Goal: Information Seeking & Learning: Find specific fact

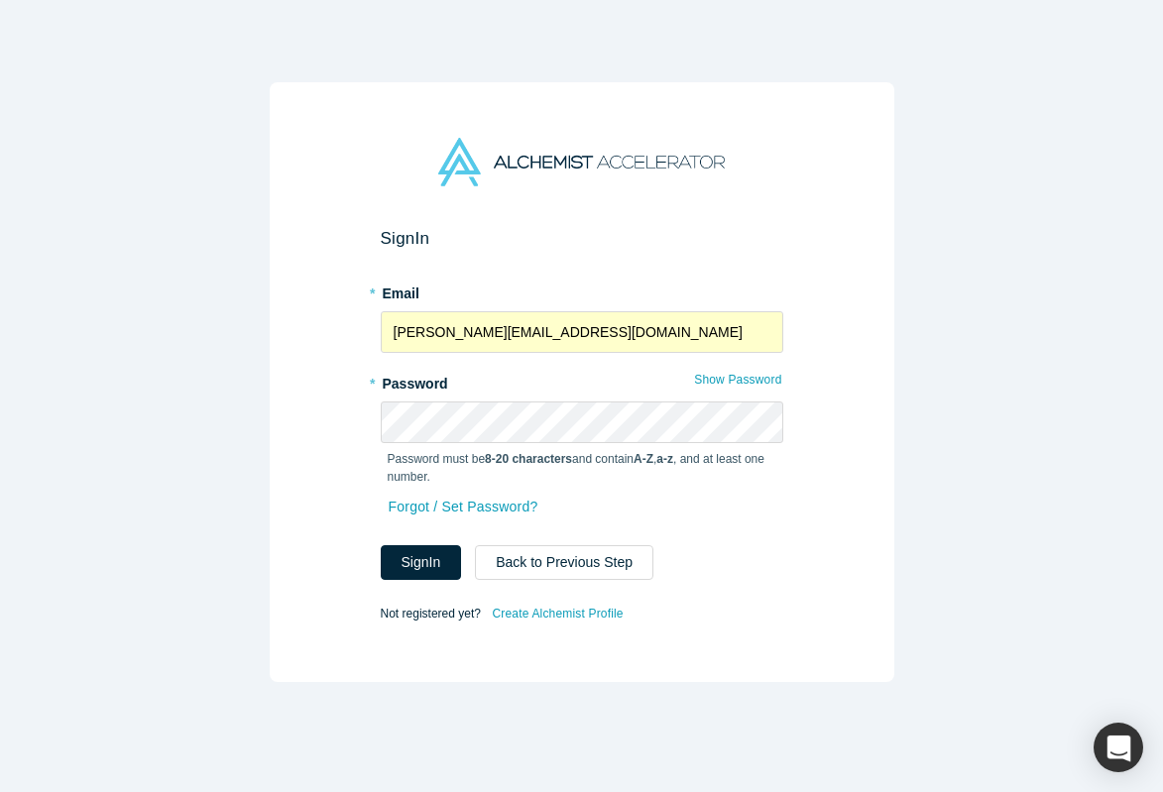
click at [508, 325] on input "[PERSON_NAME][EMAIL_ADDRESS][DOMAIN_NAME]" at bounding box center [582, 332] width 403 height 42
click at [311, 415] on div "Sign In * Email [PERSON_NAME][EMAIL_ADDRESS][DOMAIN_NAME] * Password Show Passw…" at bounding box center [582, 382] width 625 height 600
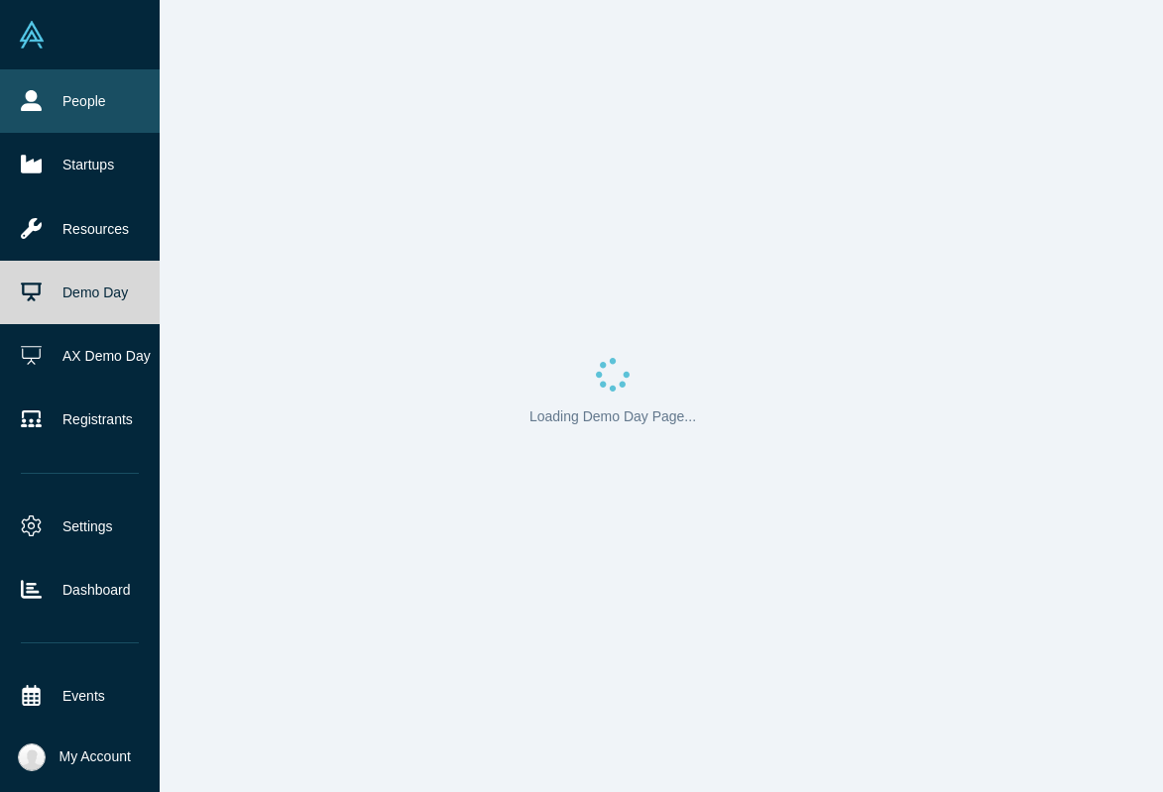
click at [23, 95] on icon at bounding box center [31, 100] width 21 height 21
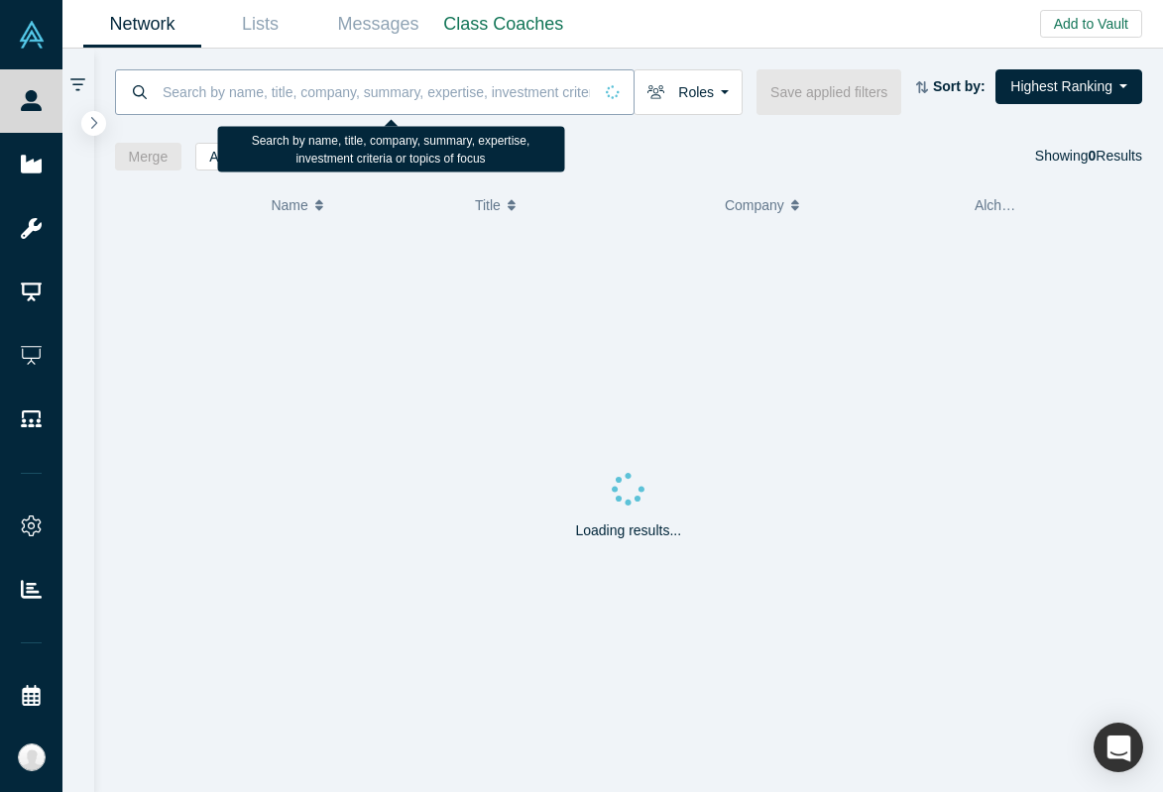
click at [459, 90] on input at bounding box center [376, 91] width 431 height 47
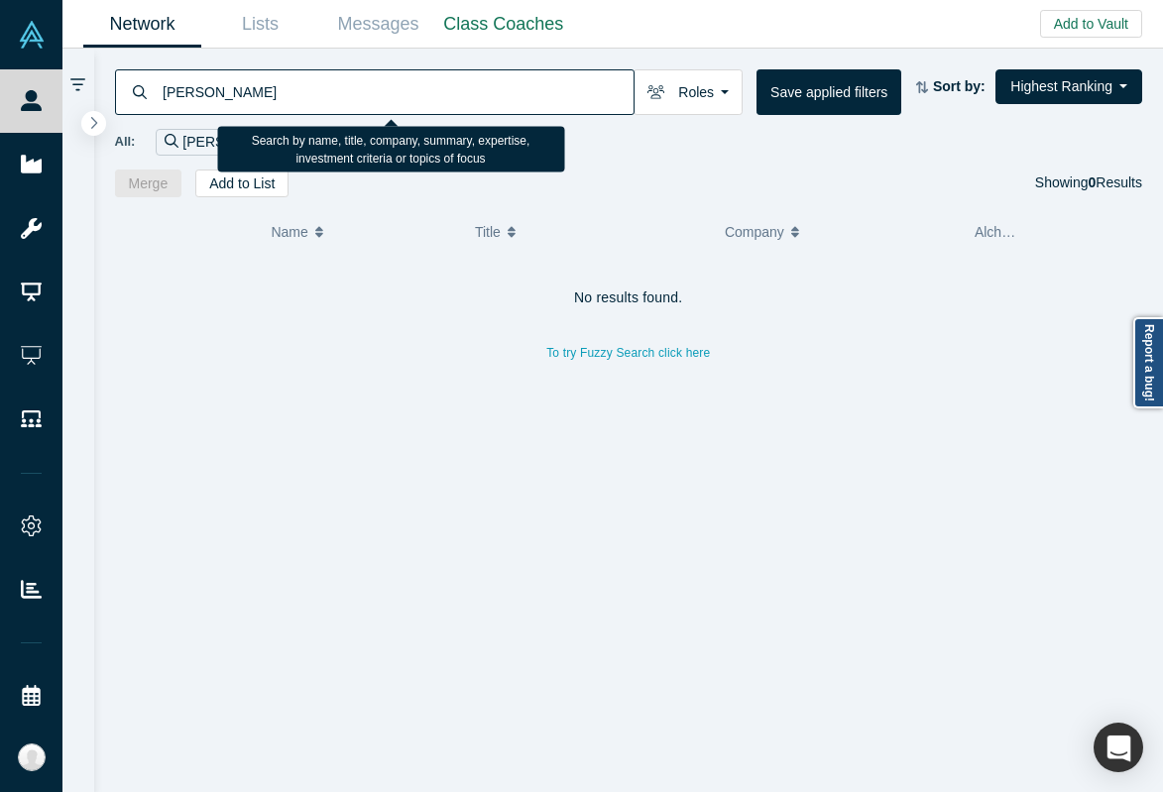
click at [196, 95] on input "[PERSON_NAME]" at bounding box center [397, 91] width 473 height 47
click at [225, 92] on input "[PERSON_NAME]" at bounding box center [397, 91] width 473 height 47
paste input "e"
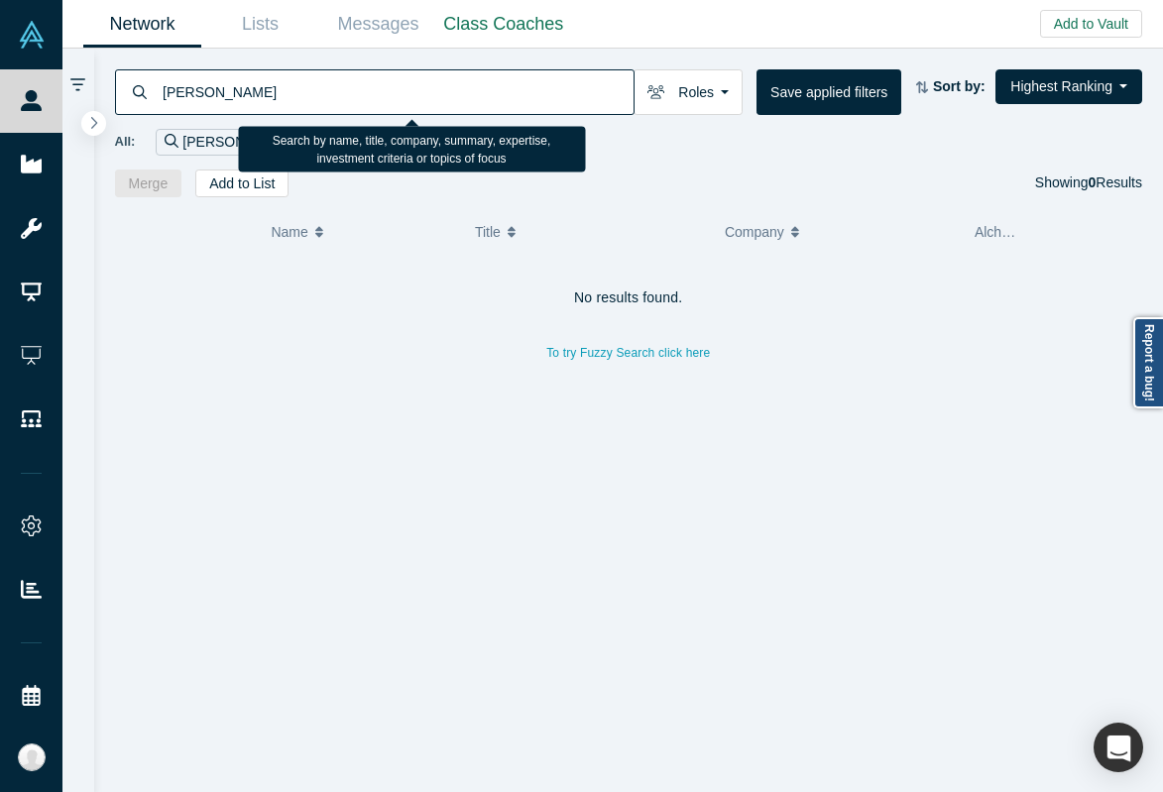
type input "[PERSON_NAME]"
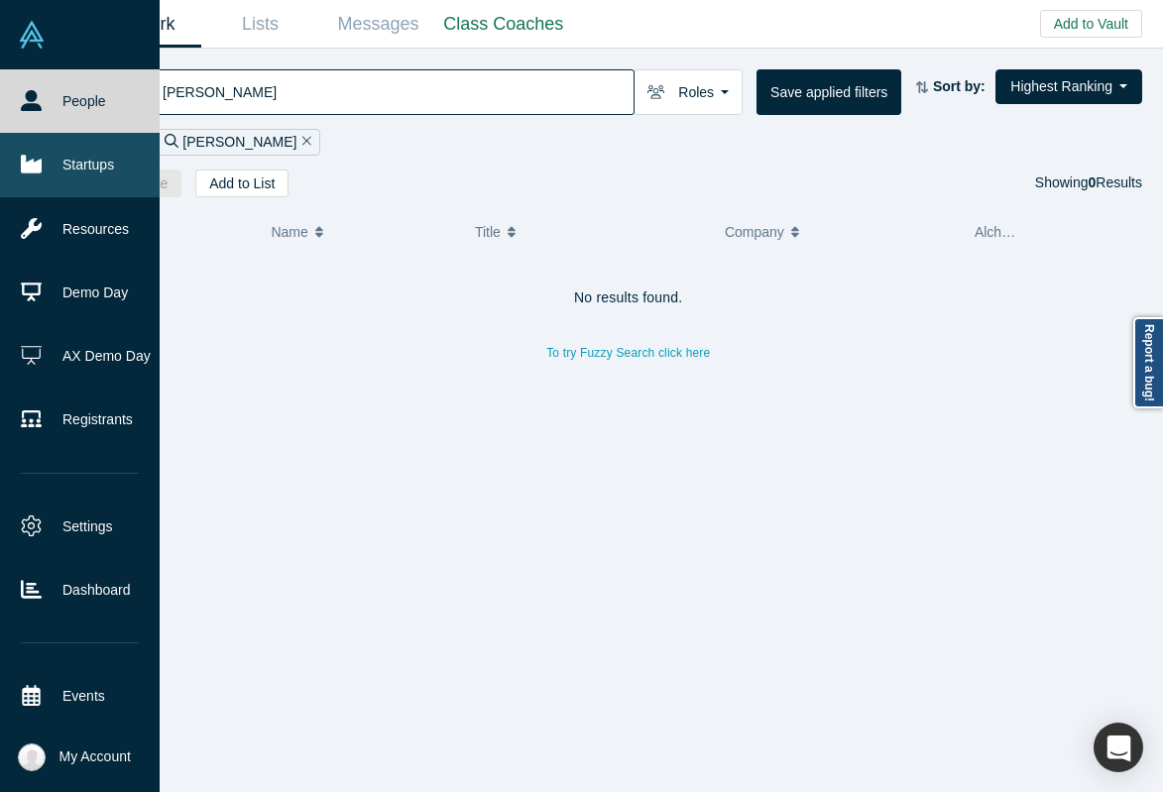
click at [26, 174] on icon at bounding box center [31, 164] width 21 height 21
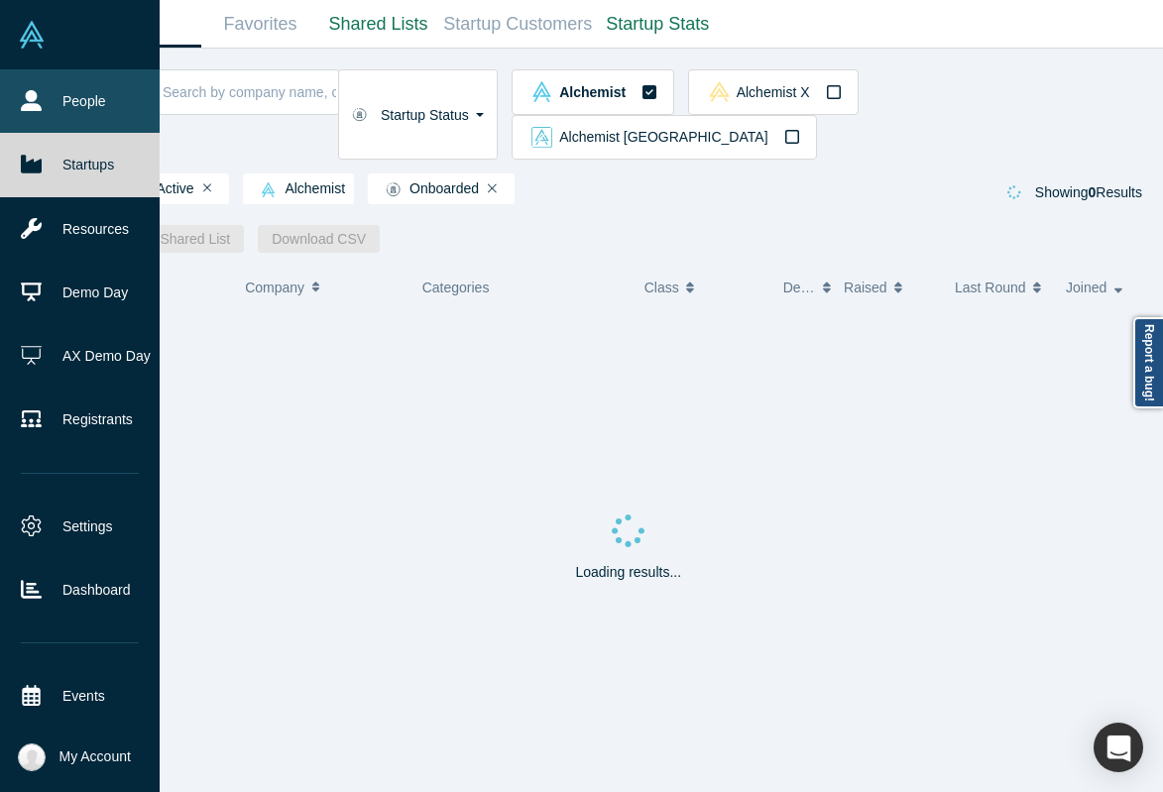
click at [71, 80] on link "People" at bounding box center [80, 100] width 160 height 63
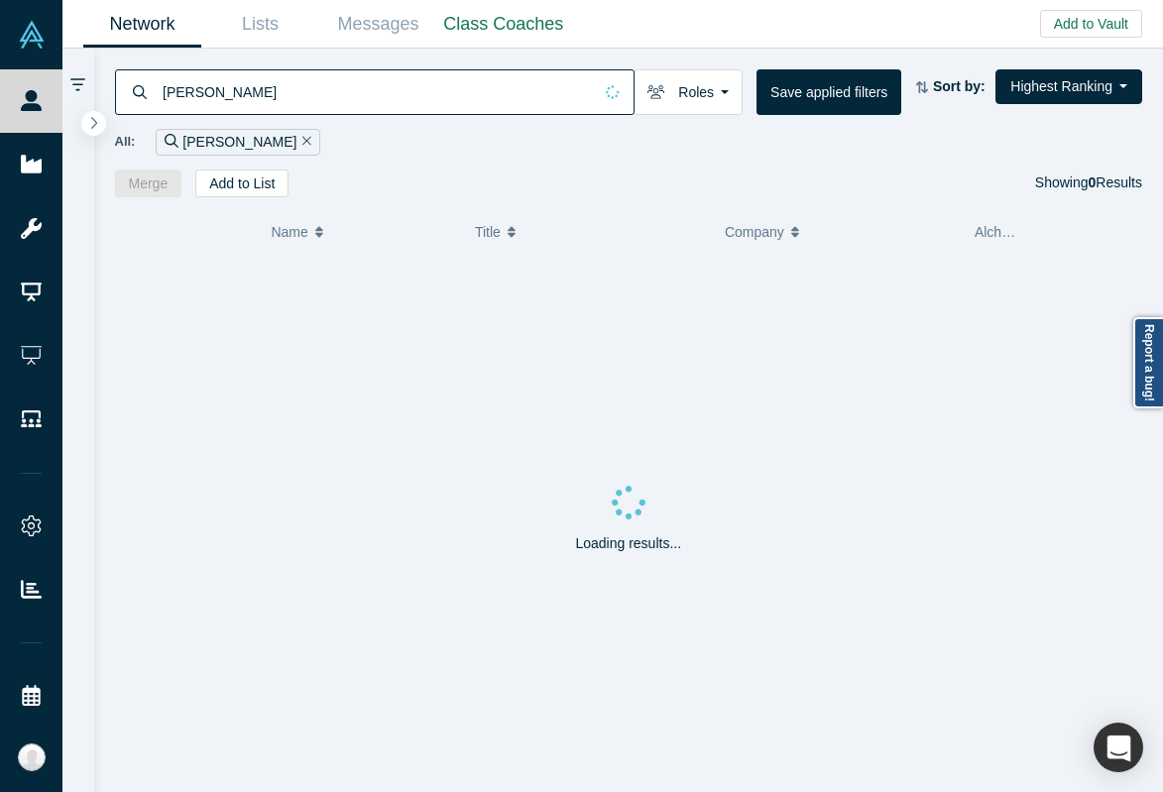
click at [296, 139] on button "Remove Filter" at bounding box center [303, 142] width 15 height 23
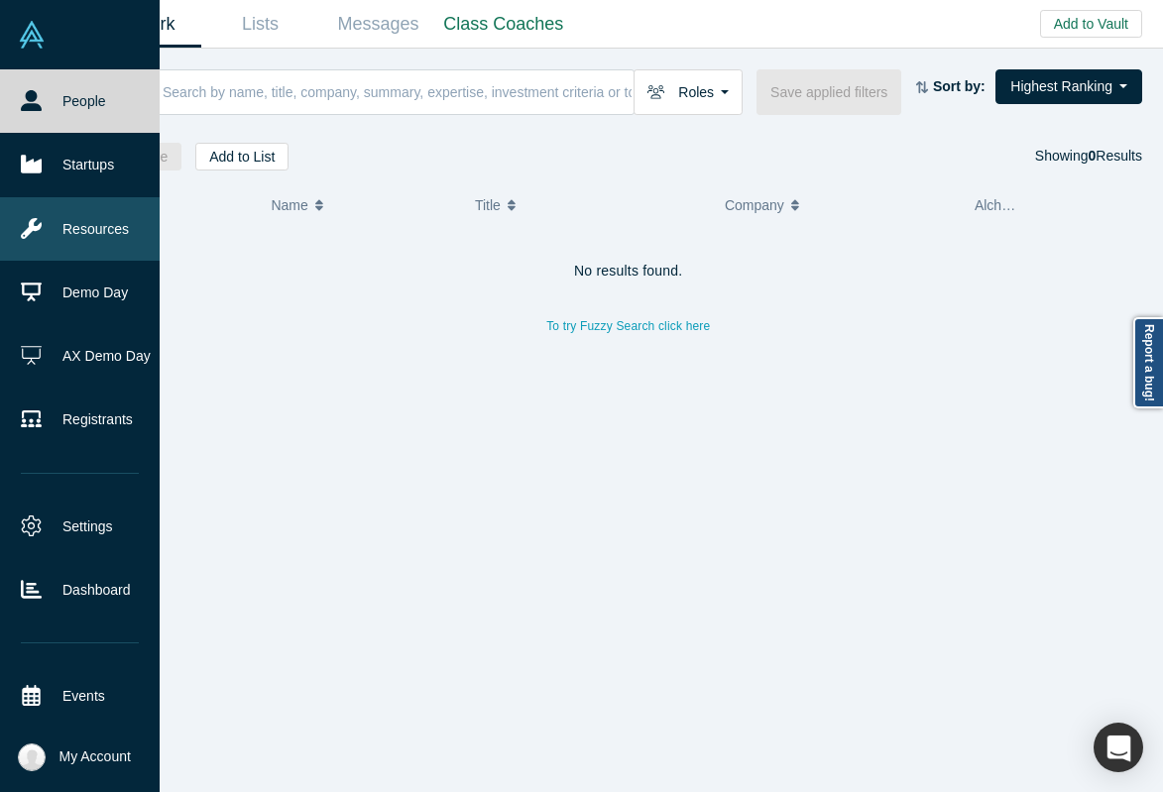
click at [36, 232] on icon at bounding box center [31, 228] width 21 height 21
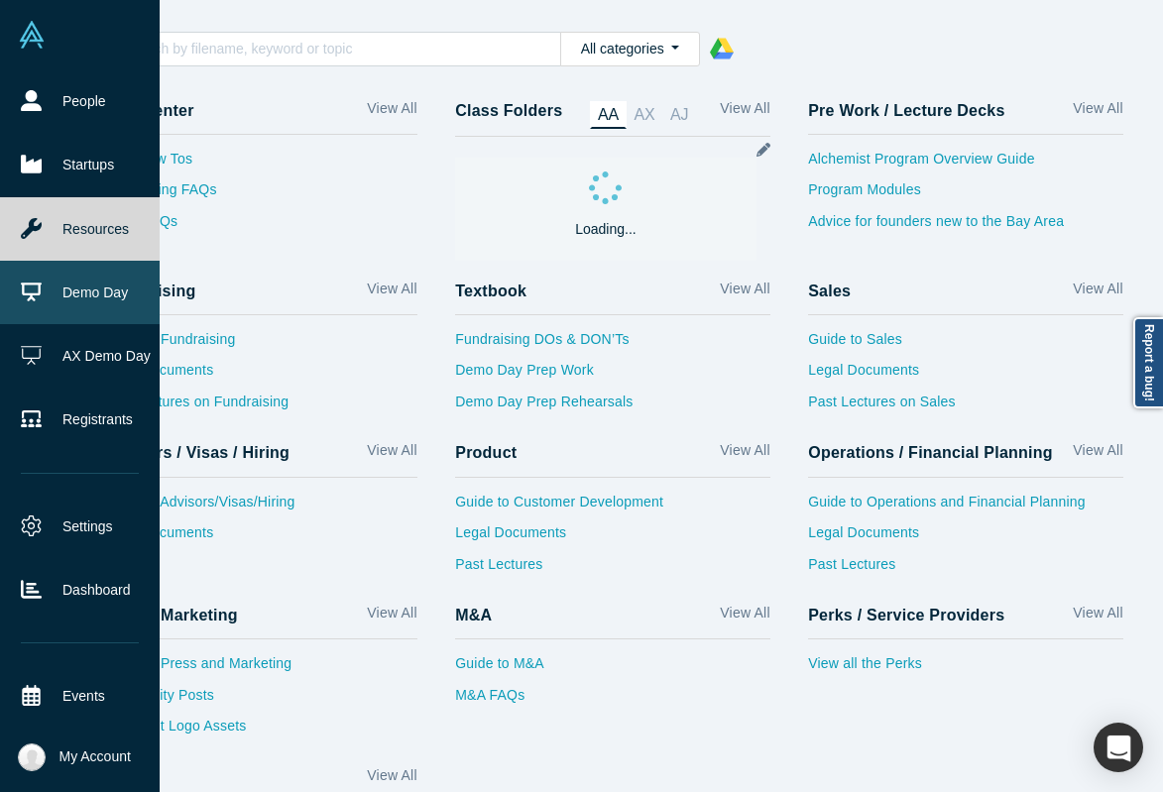
click at [53, 319] on link "Demo Day" at bounding box center [80, 292] width 160 height 63
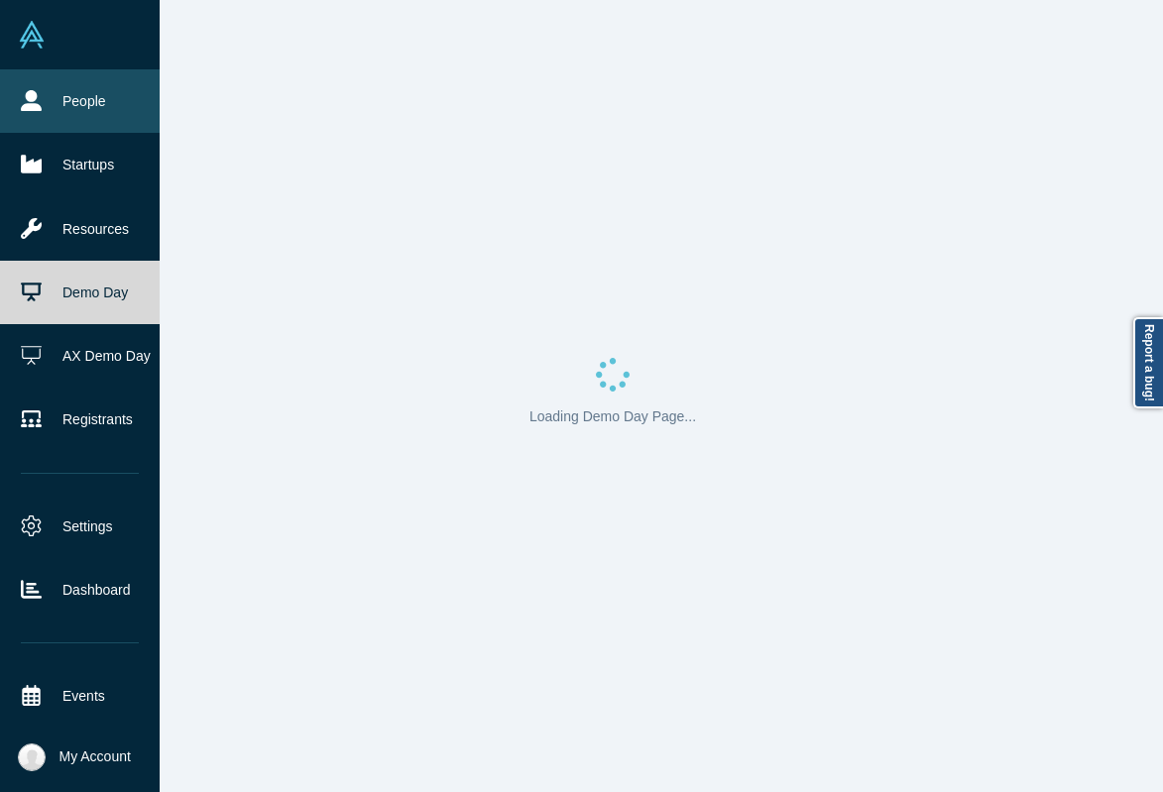
click at [95, 108] on link "People" at bounding box center [80, 100] width 160 height 63
